Goal: Task Accomplishment & Management: Manage account settings

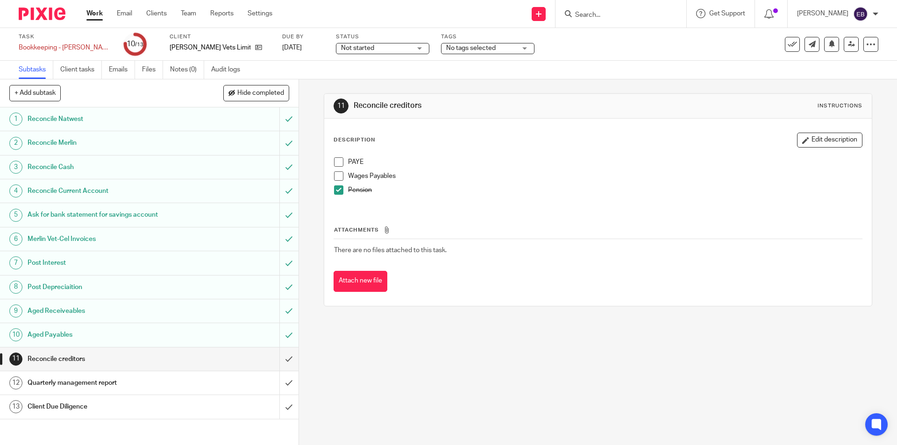
click at [337, 173] on span at bounding box center [338, 176] width 9 height 9
click at [338, 163] on span at bounding box center [338, 162] width 9 height 9
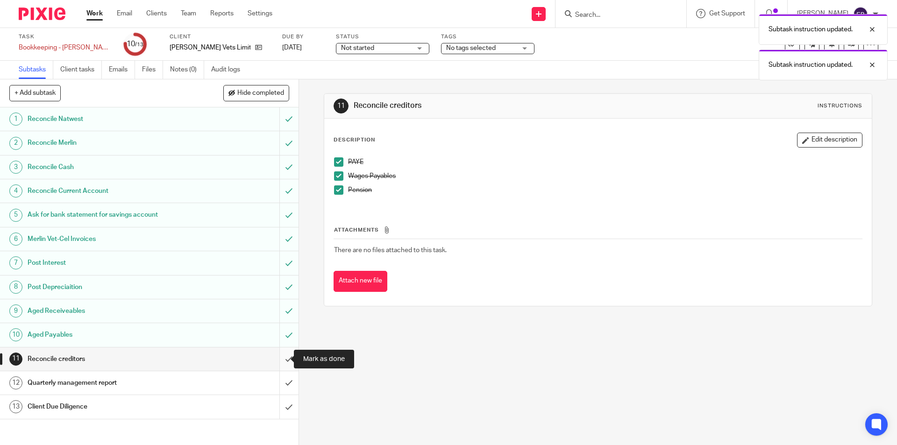
click at [272, 363] on input "submit" at bounding box center [149, 359] width 299 height 23
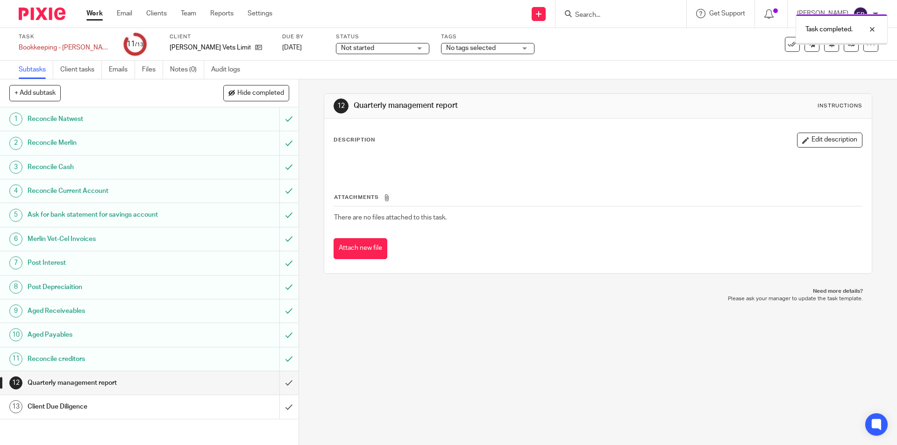
click at [594, 14] on div "Task completed." at bounding box center [668, 27] width 439 height 36
click at [584, 43] on div "Task completed." at bounding box center [668, 27] width 439 height 36
click at [583, 10] on div "Task completed." at bounding box center [668, 27] width 439 height 36
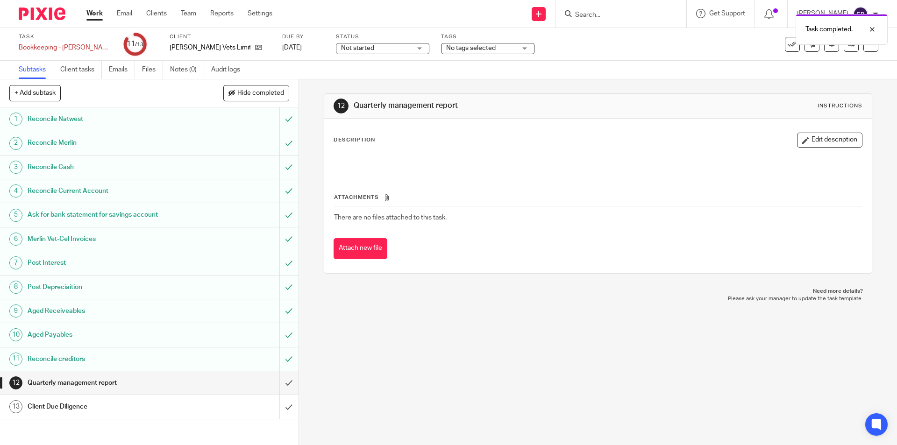
click at [586, 13] on div "Task completed." at bounding box center [668, 27] width 439 height 36
click at [578, 12] on div "Task completed." at bounding box center [668, 27] width 439 height 36
click at [589, 14] on div "Task completed." at bounding box center [668, 27] width 439 height 36
click at [591, 14] on div "Task completed." at bounding box center [668, 27] width 439 height 36
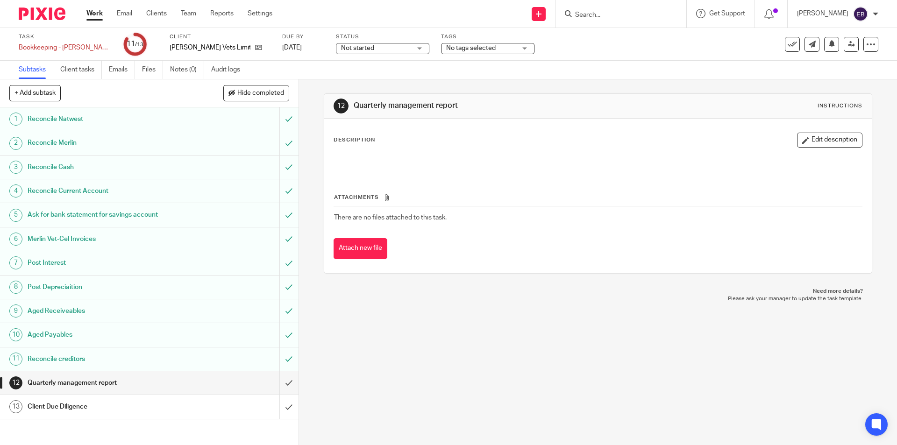
click at [591, 14] on input "Search" at bounding box center [616, 15] width 84 height 8
click at [590, 14] on input "Search" at bounding box center [616, 15] width 84 height 8
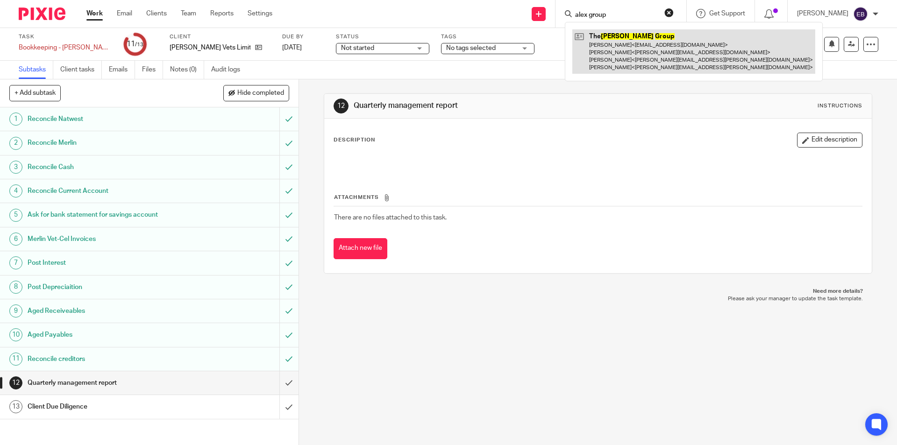
type input "alex group"
click at [624, 52] on link at bounding box center [694, 51] width 243 height 44
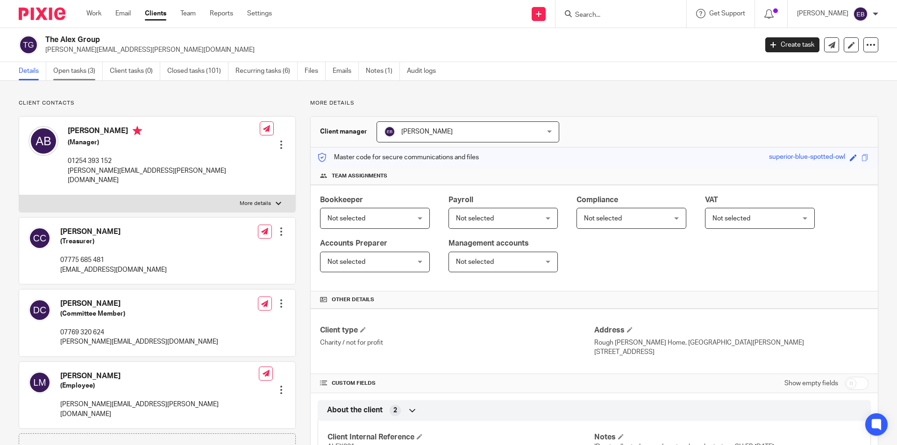
click at [88, 72] on link "Open tasks (3)" at bounding box center [78, 71] width 50 height 18
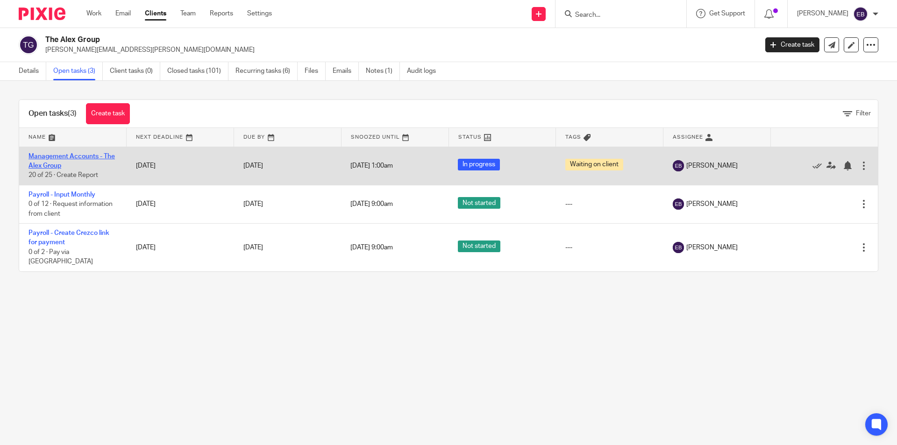
click at [50, 167] on link "Management Accounts - The Alex Group" at bounding box center [72, 161] width 86 height 16
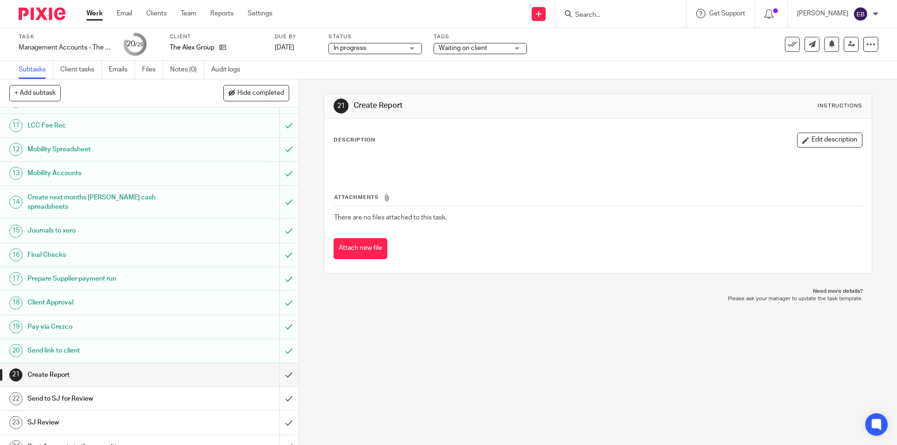
scroll to position [262, 0]
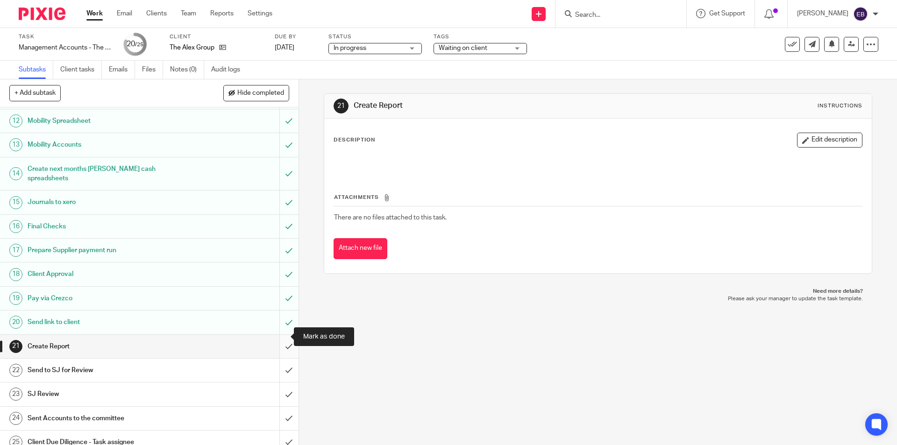
click at [275, 339] on input "submit" at bounding box center [149, 346] width 299 height 23
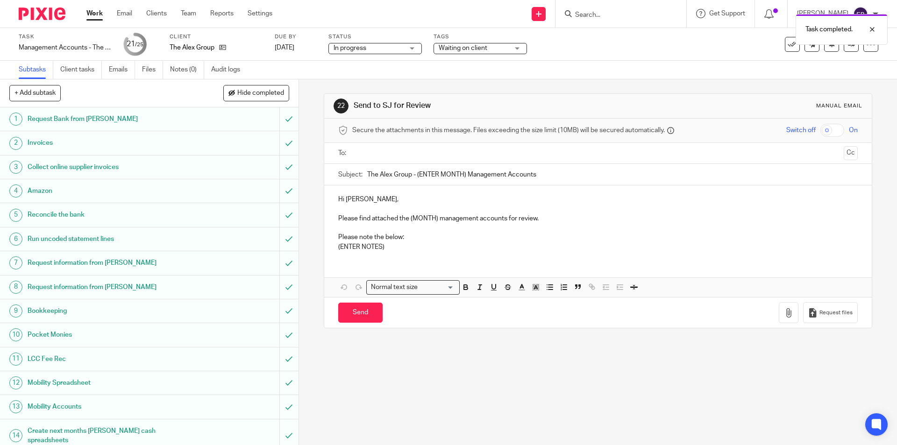
click at [363, 151] on input "text" at bounding box center [598, 153] width 484 height 11
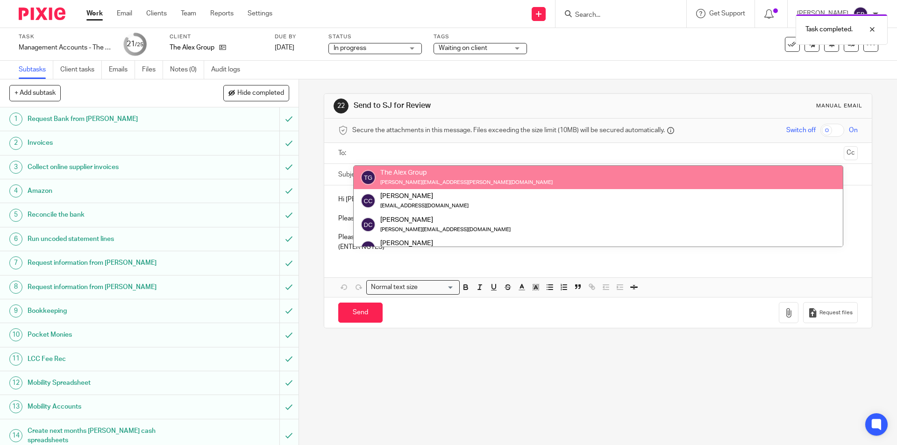
click at [373, 152] on input "text" at bounding box center [598, 153] width 484 height 11
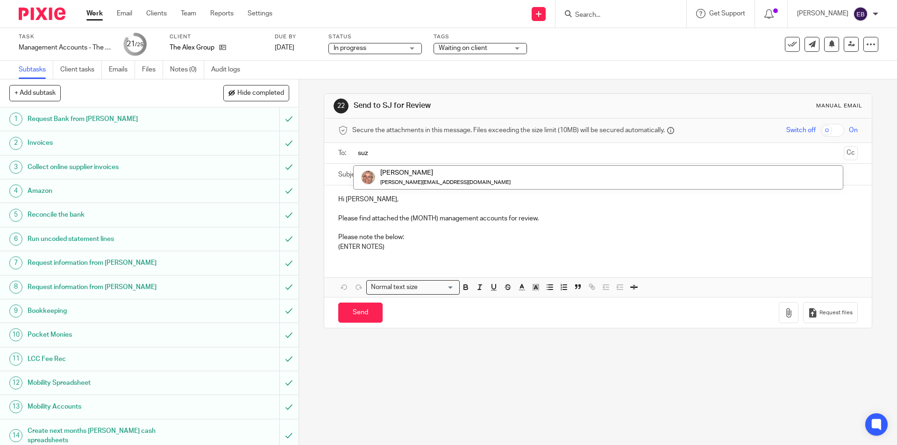
type input "suz"
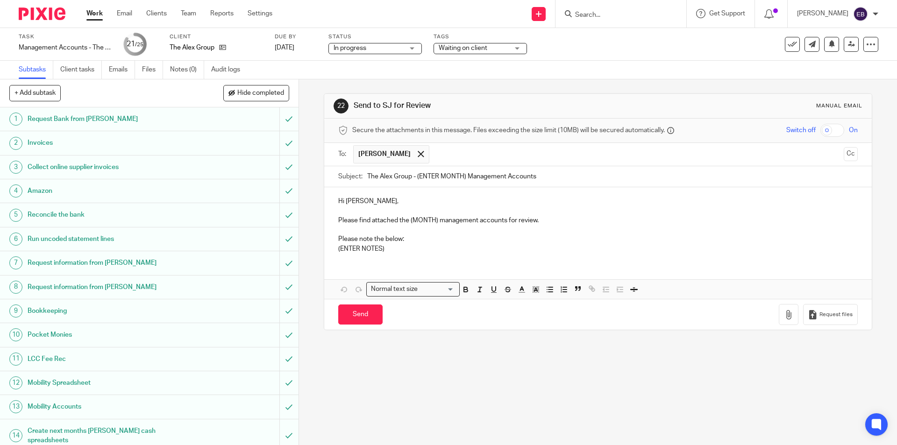
drag, startPoint x: 463, startPoint y: 178, endPoint x: 415, endPoint y: 173, distance: 48.3
click at [415, 173] on input "The Alex Group - (ENTER MONTH) Management Accounts" at bounding box center [612, 176] width 490 height 21
type input "The Alex Group - July Management Accounts"
drag, startPoint x: 434, startPoint y: 221, endPoint x: 409, endPoint y: 219, distance: 24.8
click at [409, 219] on p "Please find attached the (MONTH) management accounts for review." at bounding box center [597, 220] width 519 height 9
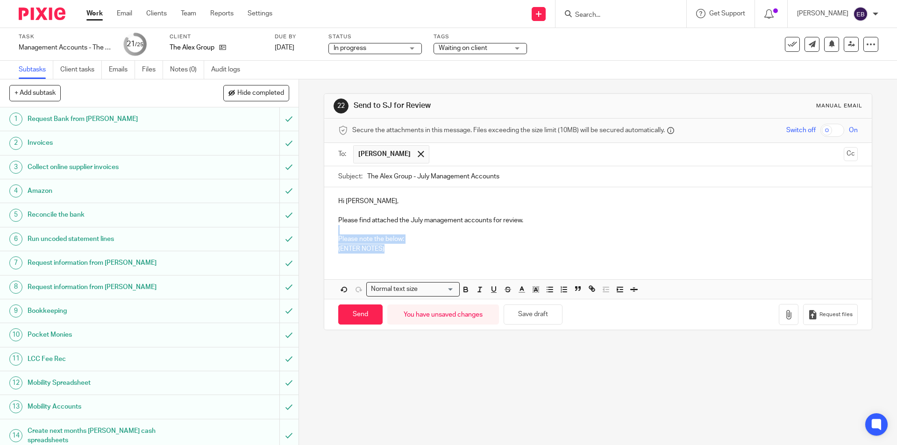
drag, startPoint x: 337, startPoint y: 233, endPoint x: 393, endPoint y: 254, distance: 59.9
click at [393, 254] on div "Hi Suzanne, Please find attached the July management accounts for review. Pleas…" at bounding box center [597, 223] width 547 height 73
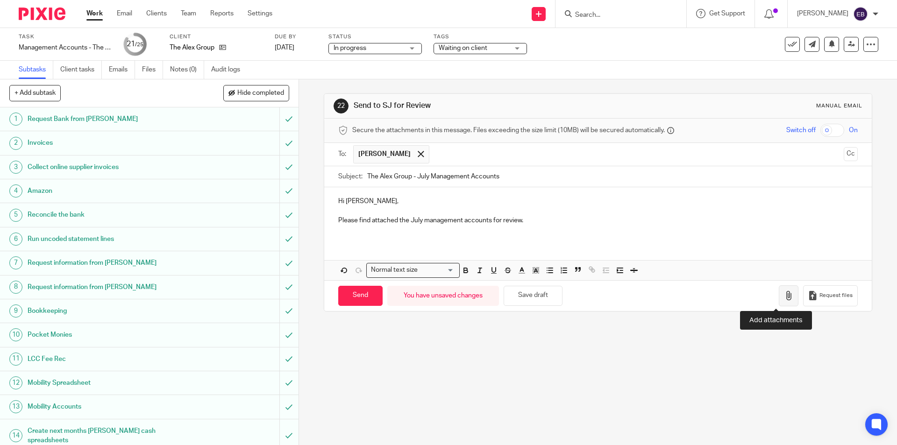
click at [784, 294] on icon "button" at bounding box center [788, 295] width 9 height 9
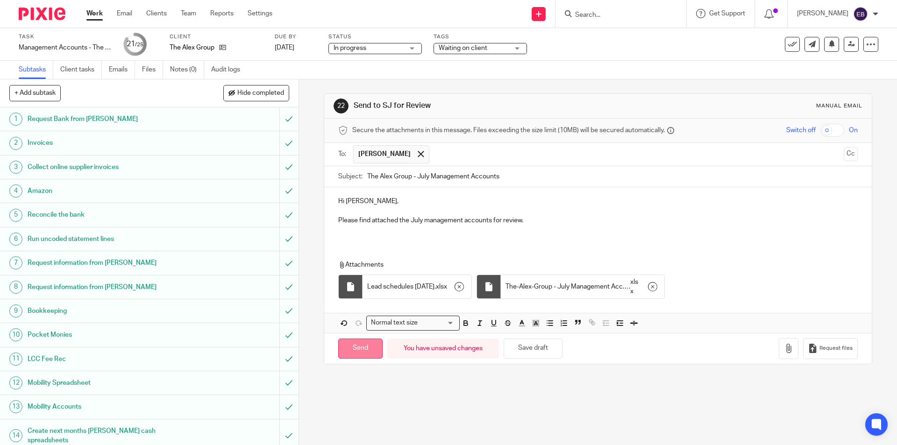
click at [362, 344] on input "Send" at bounding box center [360, 349] width 44 height 20
type input "Sent"
click at [475, 47] on span "Waiting on client" at bounding box center [463, 48] width 49 height 7
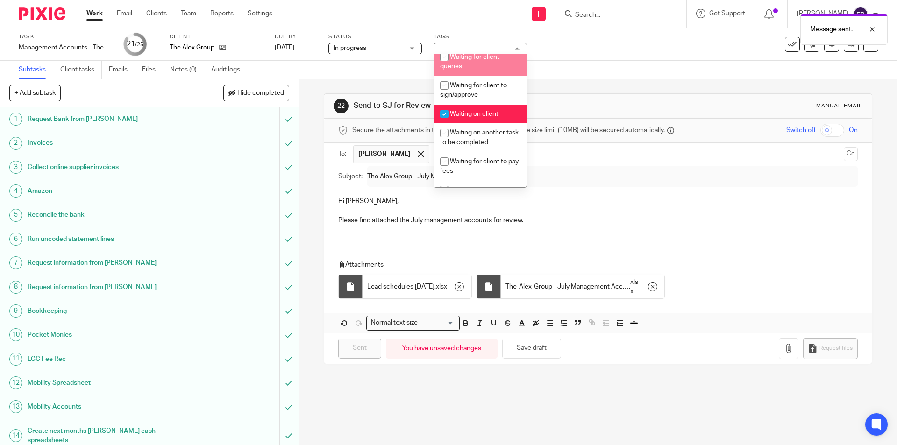
scroll to position [234, 0]
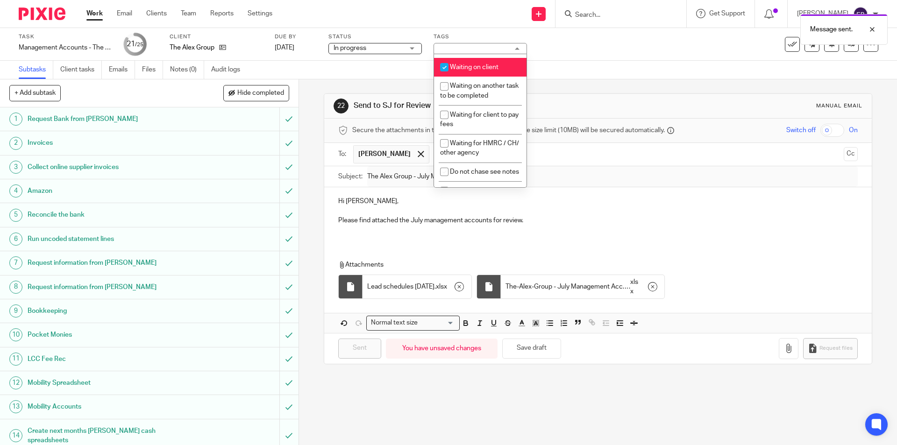
click at [469, 68] on span "Waiting on client" at bounding box center [474, 67] width 49 height 7
checkbox input "false"
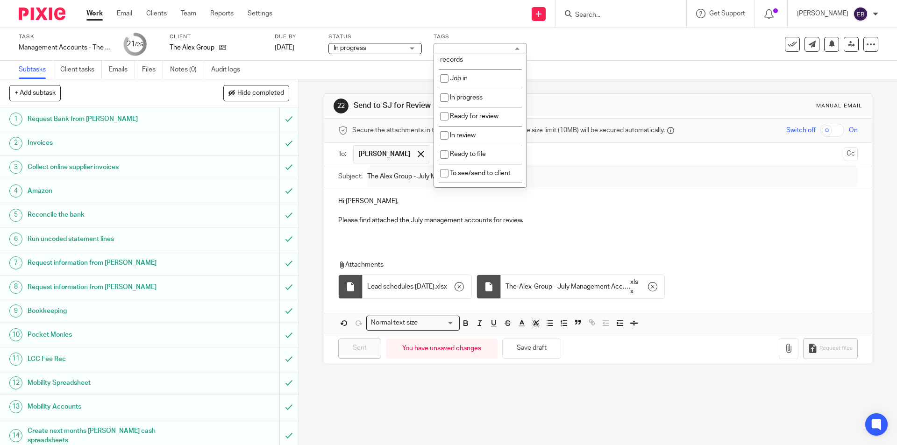
scroll to position [49, 0]
click at [502, 118] on li "Ready for review" at bounding box center [480, 118] width 93 height 19
checkbox input "true"
click at [626, 63] on div "Subtasks Client tasks Emails Files Notes (0) Audit logs" at bounding box center [448, 70] width 897 height 19
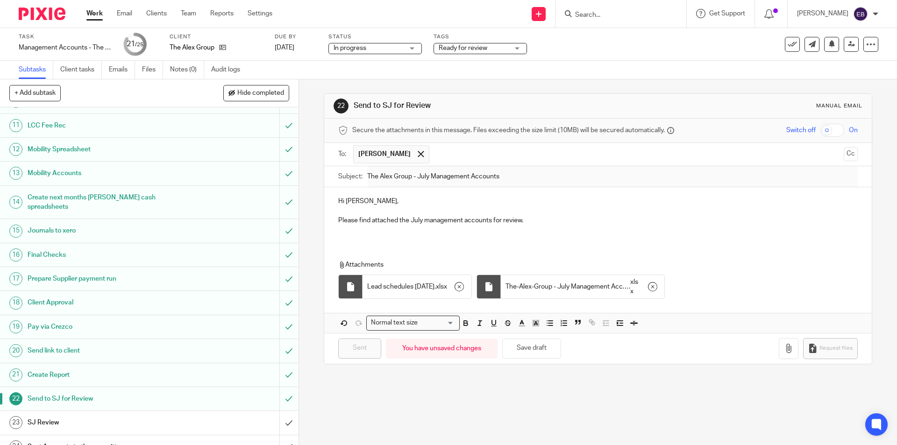
scroll to position [262, 0]
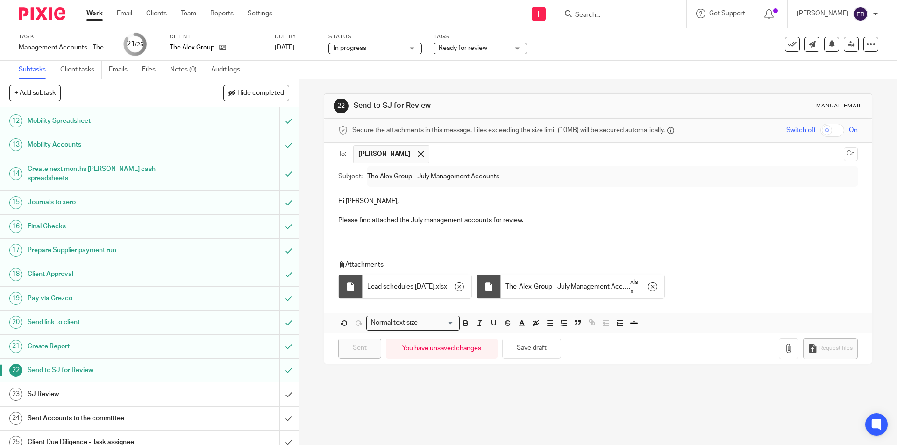
click at [39, 391] on h1 "SJ Review" at bounding box center [109, 394] width 162 height 14
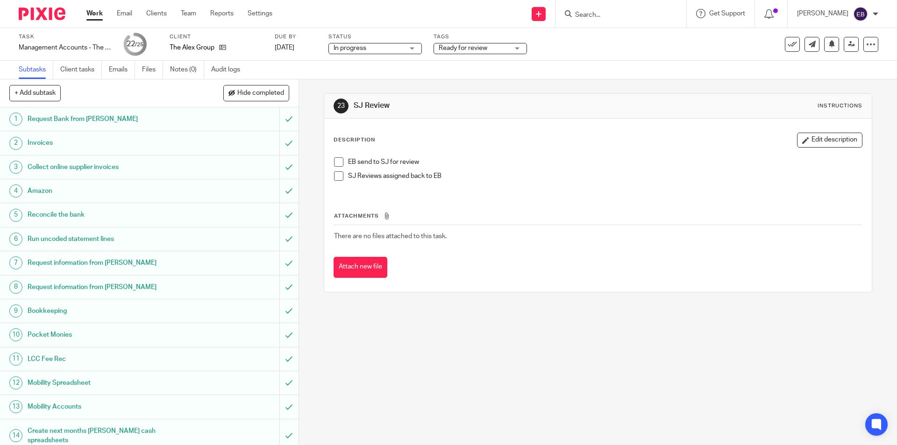
click at [832, 141] on button "Edit description" at bounding box center [829, 140] width 65 height 15
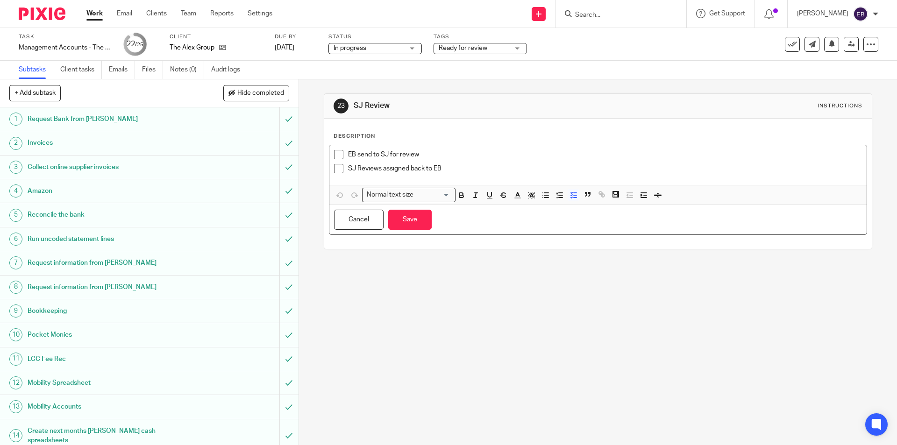
click at [448, 166] on p "SJ Reviews assigned back to EB" at bounding box center [605, 168] width 514 height 9
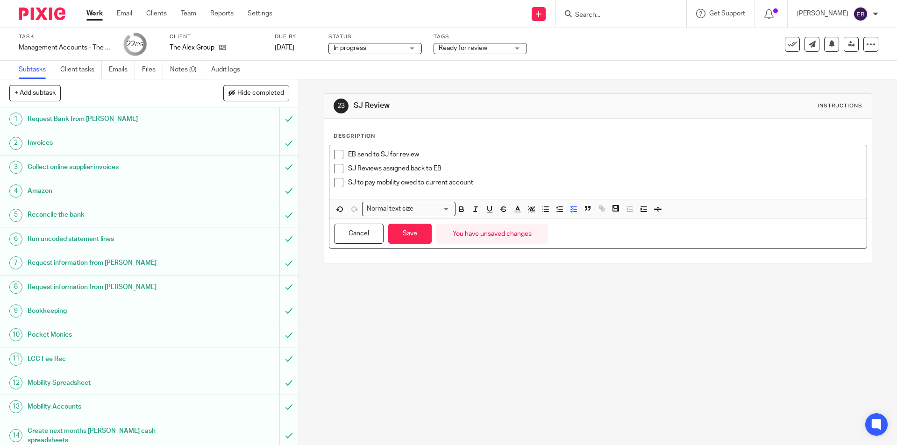
click at [335, 157] on span at bounding box center [338, 154] width 9 height 9
click at [398, 228] on button "Save" at bounding box center [409, 234] width 43 height 20
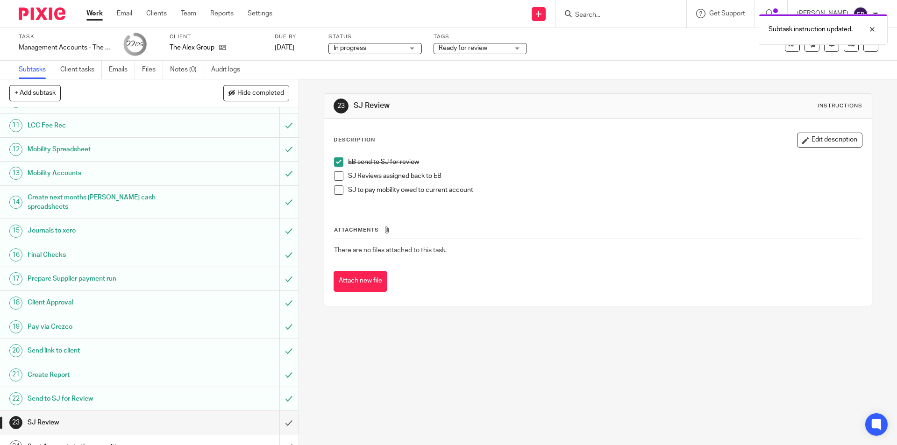
scroll to position [262, 0]
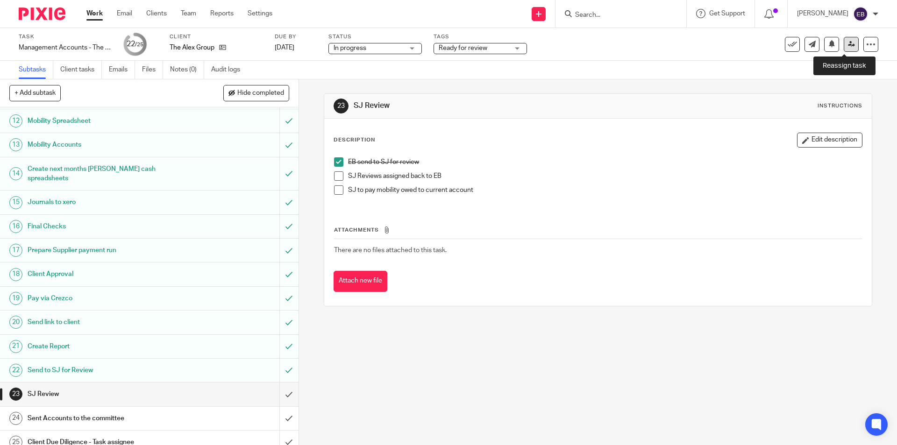
click at [848, 46] on icon at bounding box center [851, 44] width 7 height 7
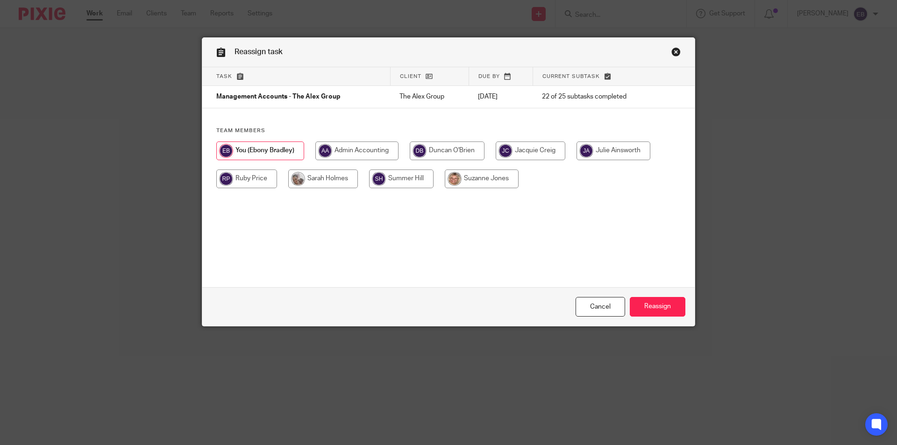
click at [471, 179] on input "radio" at bounding box center [482, 179] width 74 height 19
radio input "true"
click at [681, 303] on input "Reassign" at bounding box center [658, 307] width 56 height 20
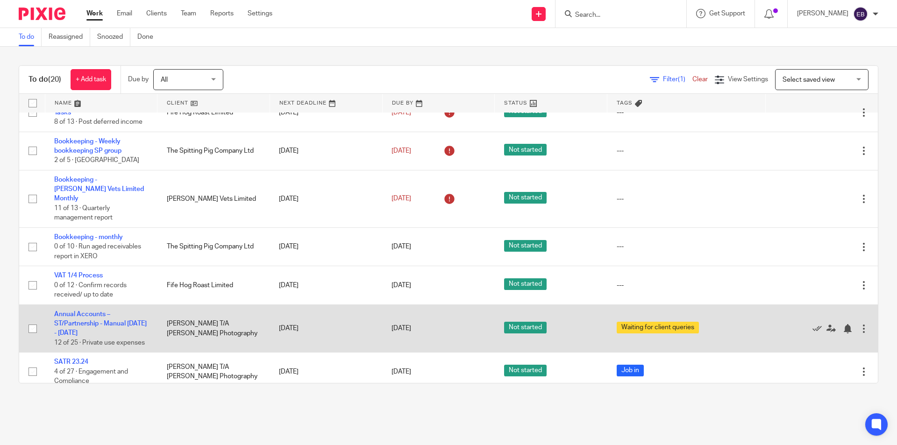
scroll to position [423, 0]
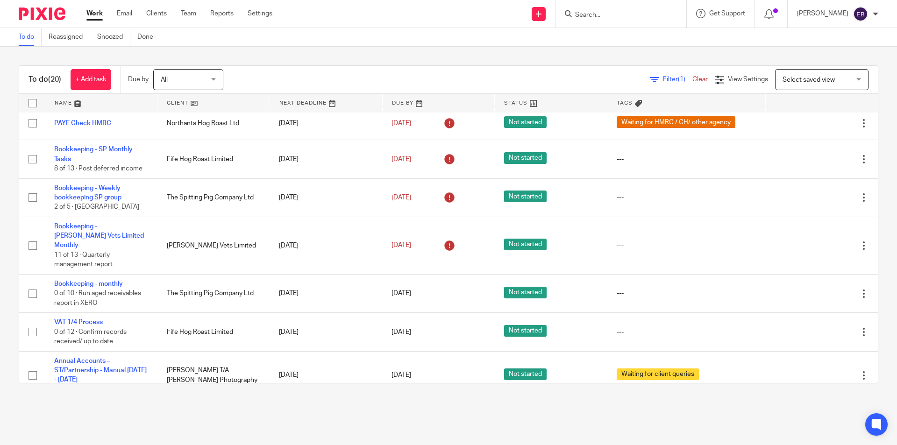
click at [593, 16] on input "Search" at bounding box center [616, 15] width 84 height 8
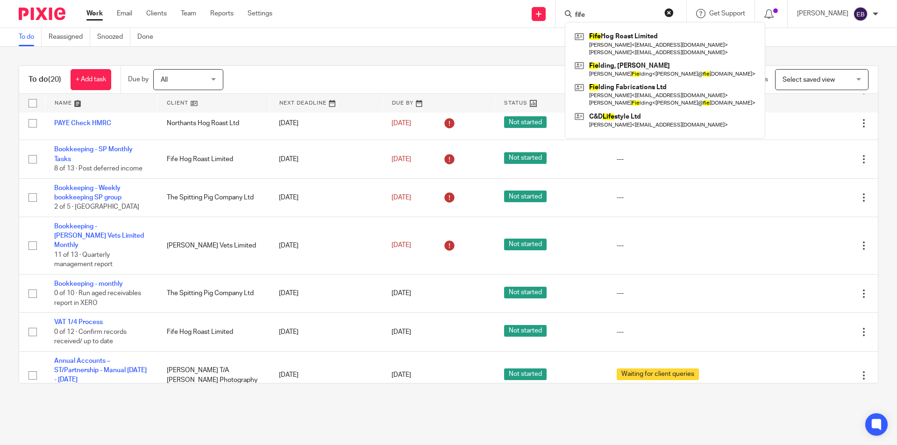
click at [611, 15] on input "fife" at bounding box center [616, 15] width 84 height 8
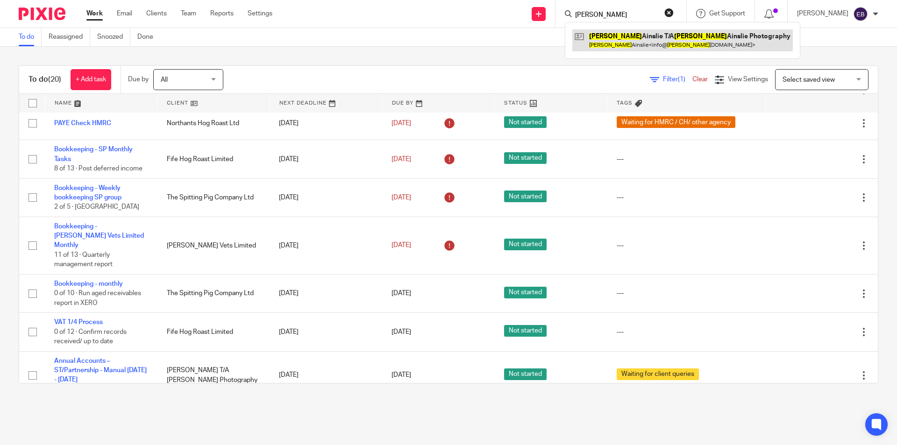
type input "stuart"
click at [622, 38] on link at bounding box center [683, 40] width 221 height 22
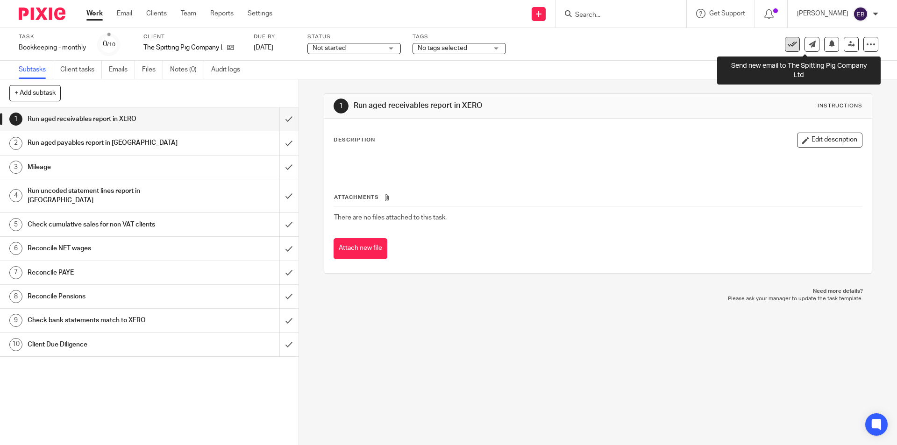
click at [788, 42] on icon at bounding box center [792, 44] width 9 height 9
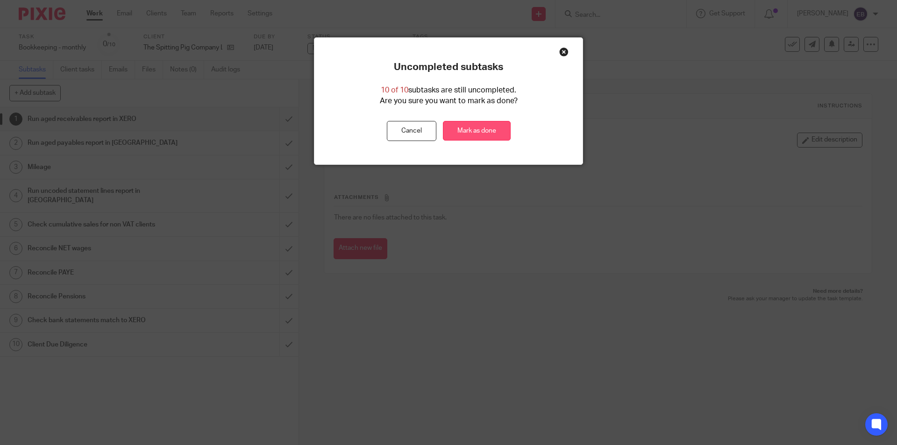
click at [485, 140] on link "Mark as done" at bounding box center [477, 131] width 68 height 20
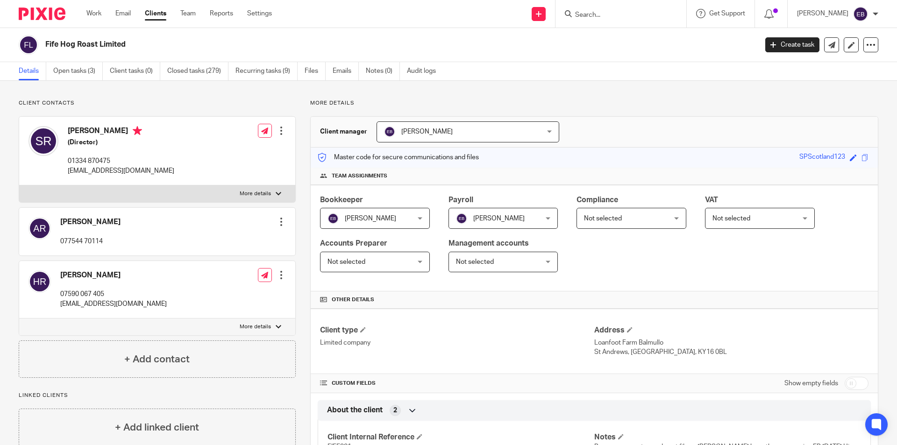
click at [597, 9] on form at bounding box center [624, 14] width 100 height 12
click at [597, 12] on input "Search" at bounding box center [616, 15] width 84 height 8
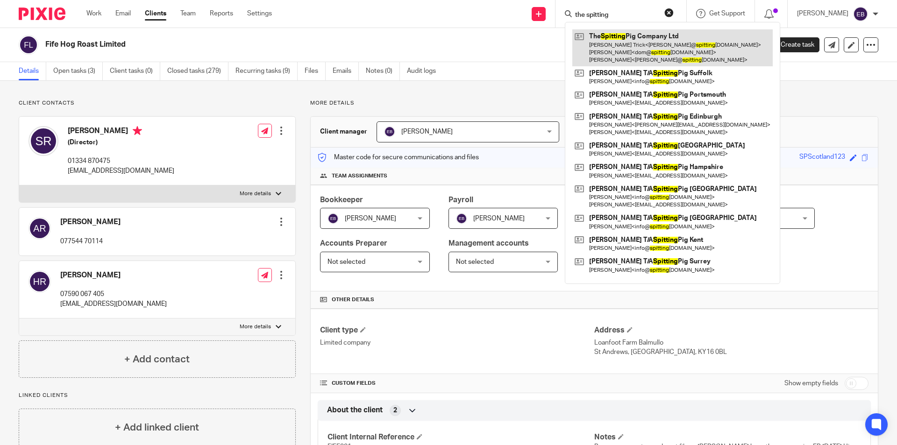
type input "the spitting"
click at [620, 32] on link at bounding box center [673, 47] width 201 height 37
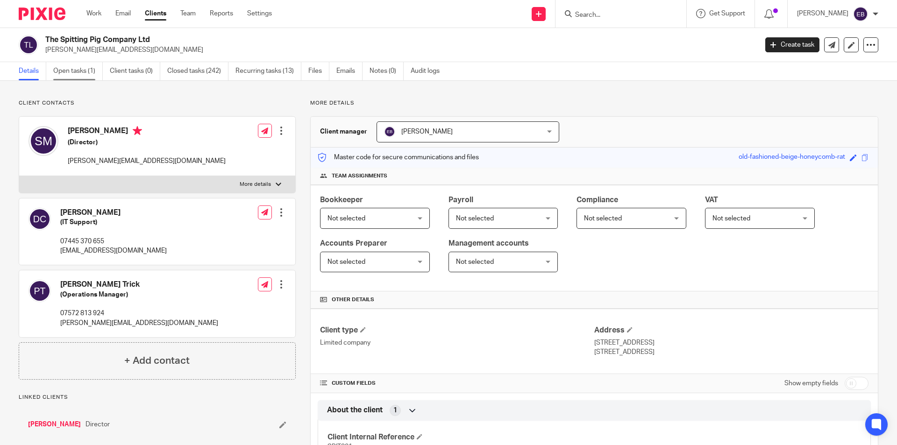
click at [85, 69] on link "Open tasks (1)" at bounding box center [78, 71] width 50 height 18
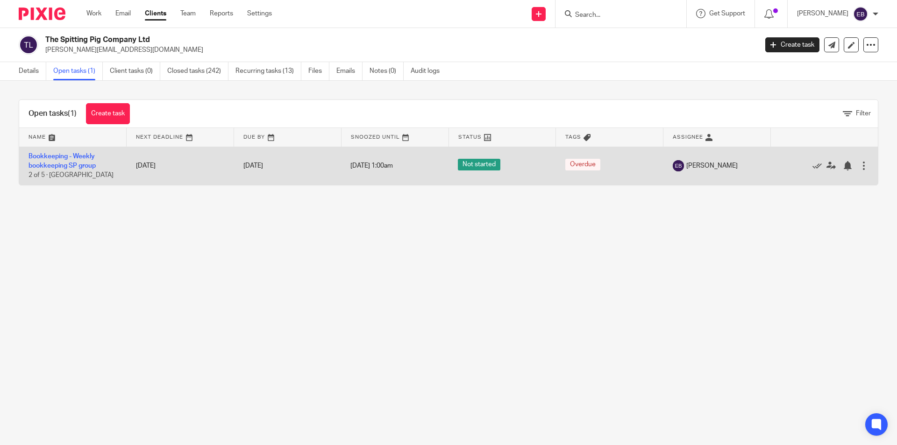
click at [78, 160] on td "Bookkeeping - Weekly bookkeeping SP group 2 of 5 · [GEOGRAPHIC_DATA]" at bounding box center [73, 166] width 108 height 38
click at [78, 162] on td "Bookkeeping - Weekly bookkeeping SP group 2 of 5 · [GEOGRAPHIC_DATA]" at bounding box center [73, 166] width 108 height 38
click at [78, 164] on link "Bookkeeping - Weekly bookkeeping SP group" at bounding box center [62, 161] width 67 height 16
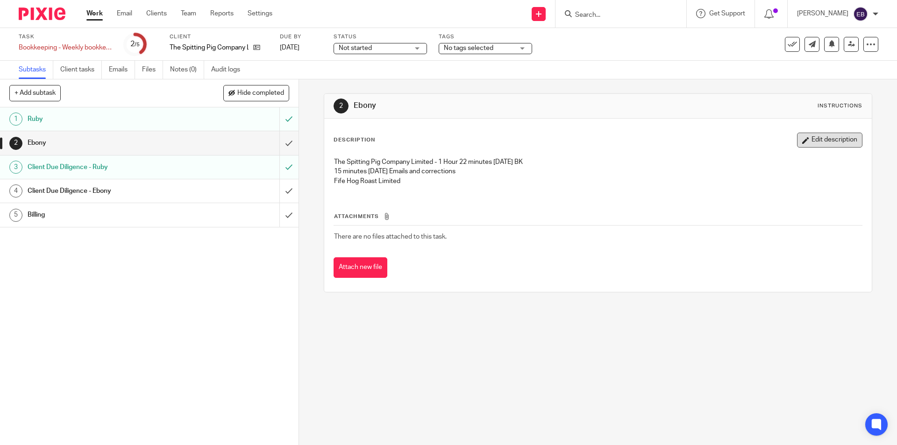
click at [824, 138] on button "Edit description" at bounding box center [829, 140] width 65 height 15
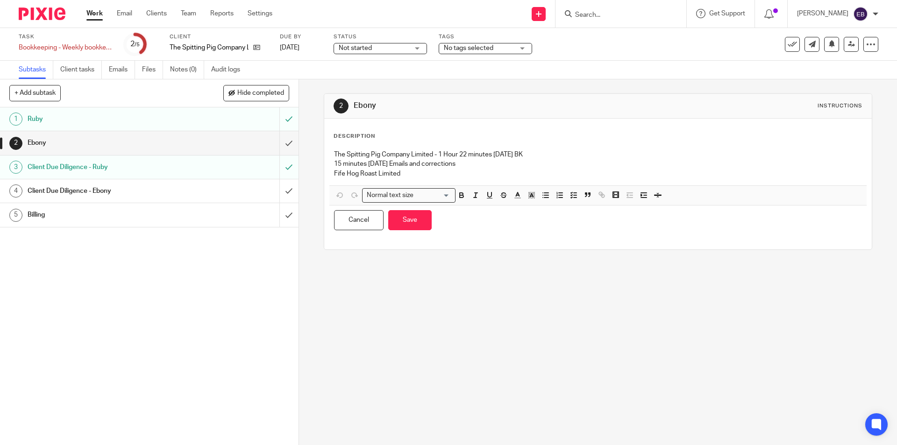
click at [416, 175] on p "Fife Hog Roast Limited" at bounding box center [598, 173] width 528 height 9
click at [413, 217] on button "Save" at bounding box center [409, 220] width 43 height 20
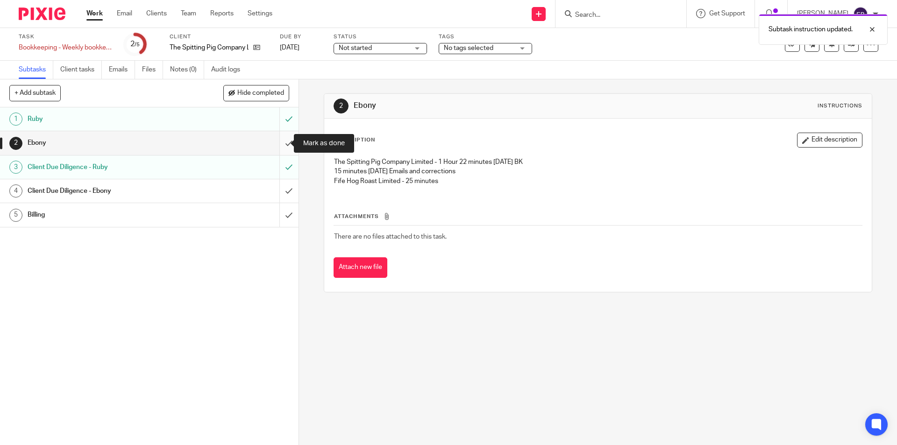
click at [283, 140] on input "submit" at bounding box center [149, 142] width 299 height 23
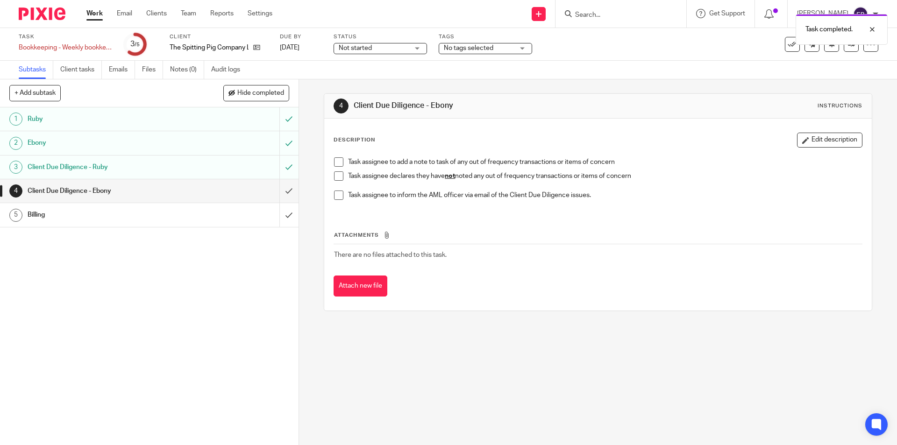
click at [340, 173] on span at bounding box center [338, 176] width 9 height 9
click at [280, 190] on input "submit" at bounding box center [149, 190] width 299 height 23
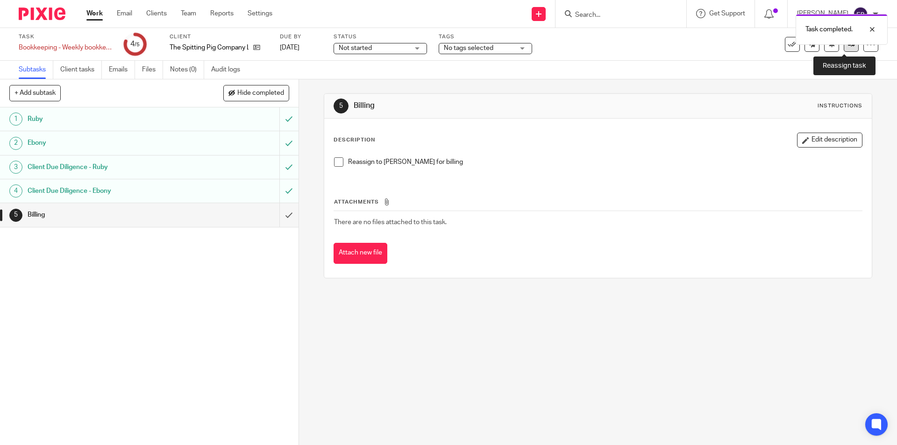
click at [847, 48] on link at bounding box center [851, 44] width 15 height 15
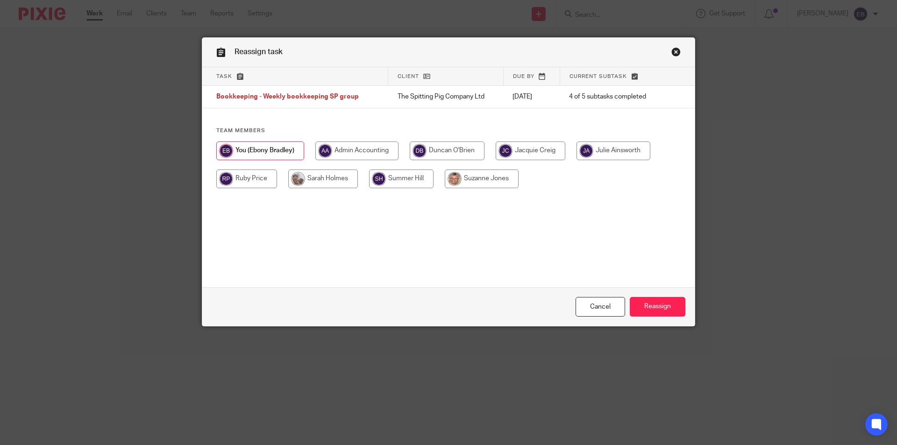
click at [320, 178] on input "radio" at bounding box center [323, 179] width 70 height 19
radio input "true"
click at [669, 303] on input "Reassign" at bounding box center [658, 307] width 56 height 20
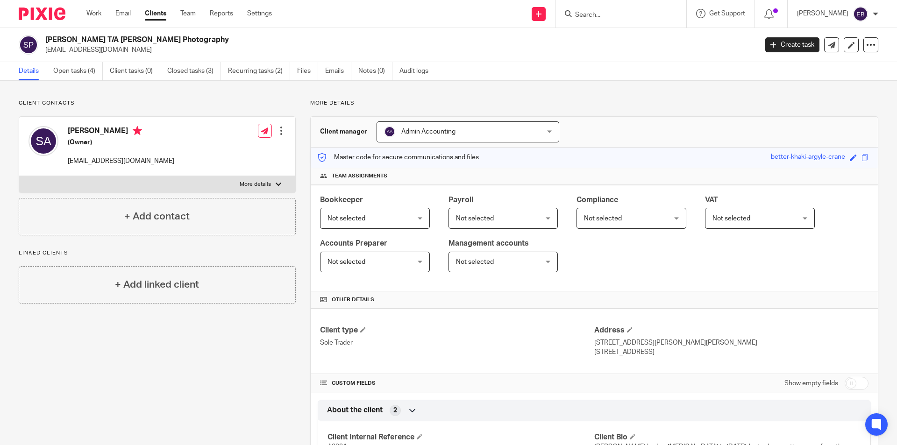
drag, startPoint x: 210, startPoint y: 41, endPoint x: 108, endPoint y: 35, distance: 102.1
click at [108, 35] on h2 "Stuart Ainslie T/A Stuart Ainslie Photography" at bounding box center [327, 40] width 565 height 10
copy h2 "Stuart Ainslie Photography"
click at [84, 72] on link "Open tasks (4)" at bounding box center [78, 71] width 50 height 18
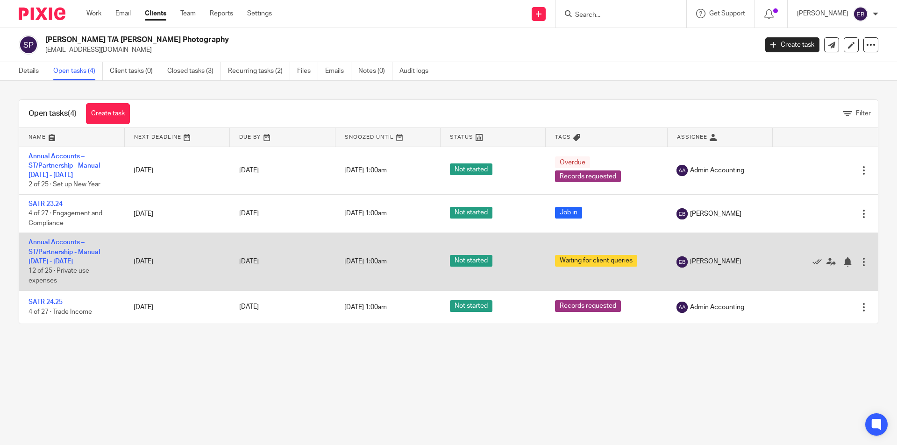
click at [53, 248] on td "Annual Accounts – ST/Partnership - Manual [DATE] - [DATE] 12 of 25 · Private us…" at bounding box center [71, 261] width 105 height 57
click at [54, 263] on link "Annual Accounts – ST/Partnership - Manual [DATE] - [DATE]" at bounding box center [65, 252] width 72 height 26
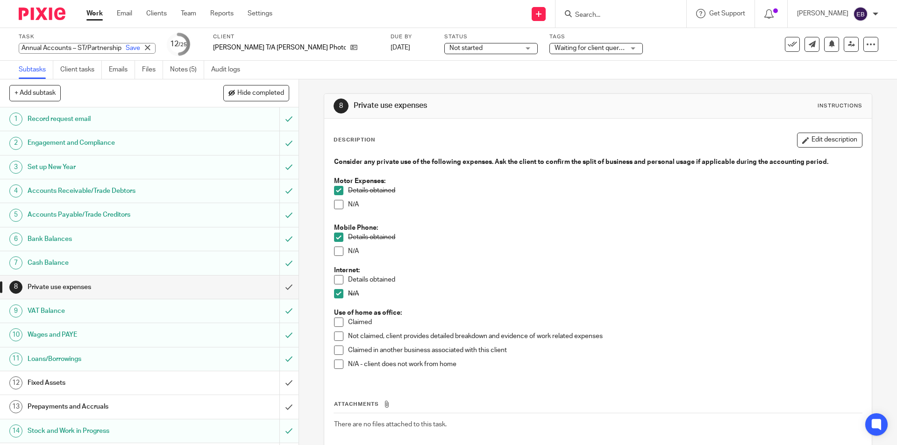
click at [63, 46] on div "Annual Accounts – ST/Partnership - Manual 1.9.22 - 31.3.24 Save Annual Accounts…" at bounding box center [87, 48] width 137 height 11
type input "Annual Accounts – ST/Partnership - Manual [DATE] - [DATE]"
click at [126, 50] on link "Save" at bounding box center [133, 47] width 14 height 9
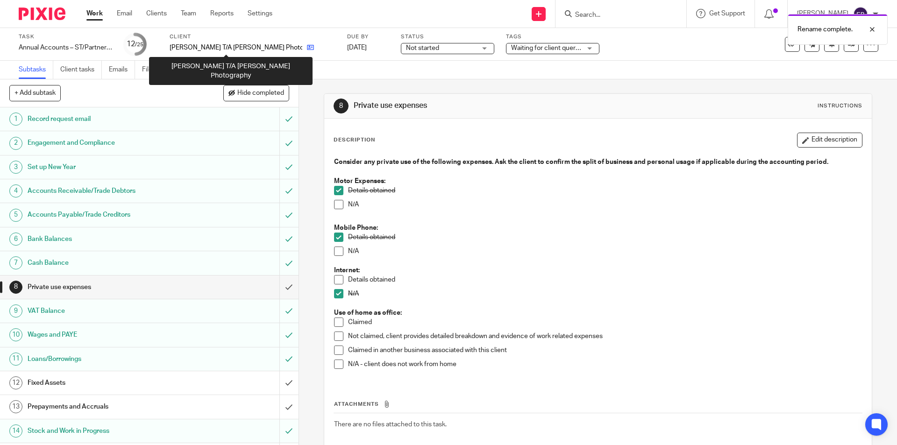
drag, startPoint x: 235, startPoint y: 50, endPoint x: 287, endPoint y: 46, distance: 52.9
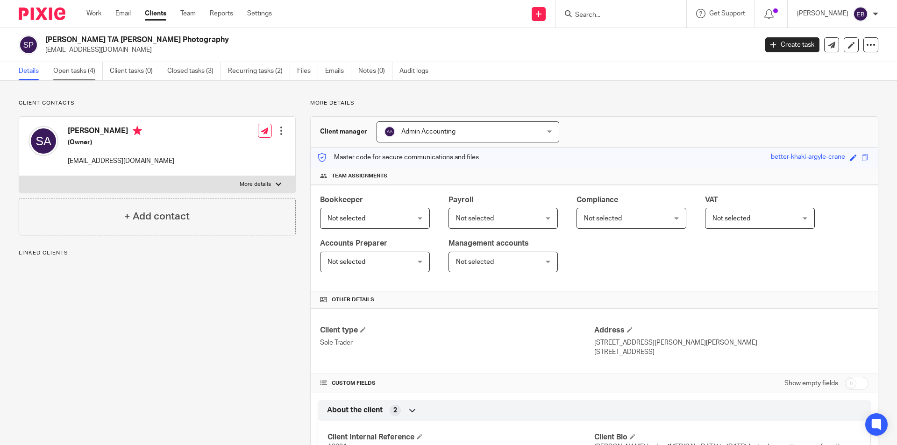
click at [90, 75] on link "Open tasks (4)" at bounding box center [78, 71] width 50 height 18
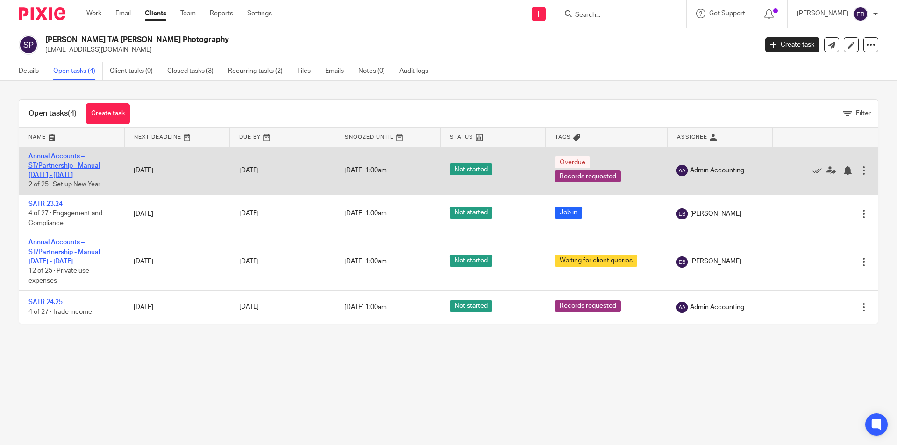
click at [64, 167] on link "Annual Accounts – ST/Partnership - Manual [DATE] - [DATE]" at bounding box center [65, 166] width 72 height 26
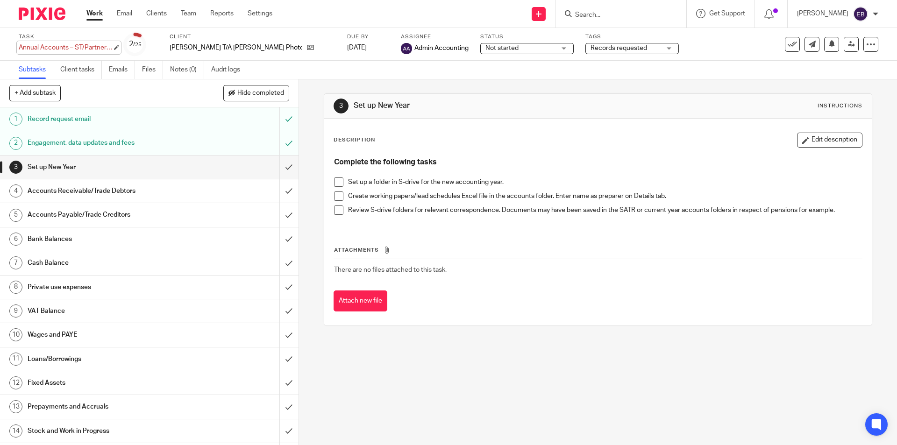
click at [86, 43] on div "Annual Accounts – ST/Partnership - Manual [DATE] - [DATE] Save Annual Accounts …" at bounding box center [65, 47] width 93 height 9
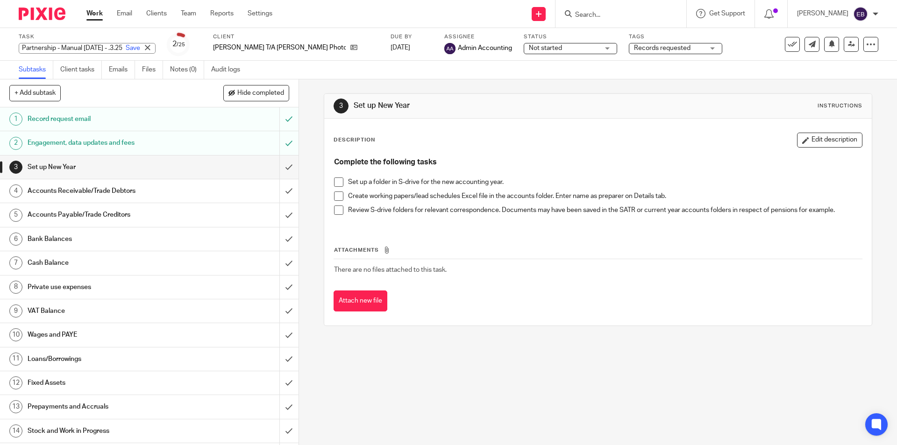
scroll to position [0, 86]
type input "Annual Accounts – ST/Partnership - Manual [DATE] - [DATE]"
click at [417, 77] on div "Subtasks Client tasks Emails Files Notes (0) Audit logs" at bounding box center [448, 70] width 897 height 19
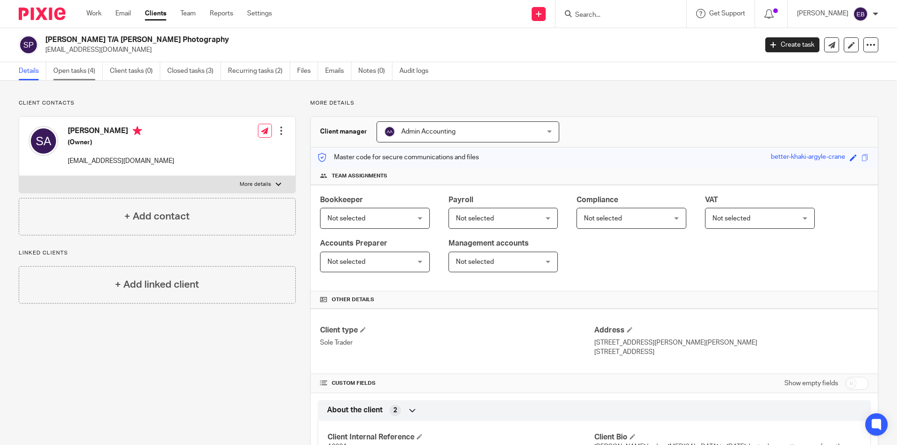
click at [73, 67] on link "Open tasks (4)" at bounding box center [78, 71] width 50 height 18
